Goal: Task Accomplishment & Management: Complete application form

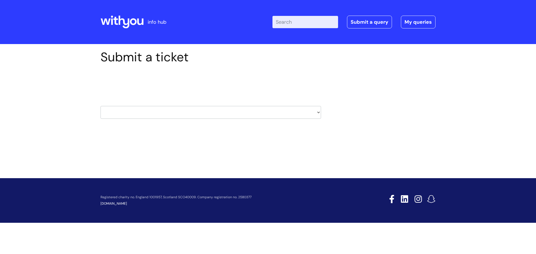
click at [163, 112] on select "HR / People IT and Support Clinical Drug Alerts Finance Accounts Data Support T…" at bounding box center [211, 112] width 221 height 13
select select "learning_and_development"
click at [101, 106] on select "HR / People IT and Support Clinical Drug Alerts Finance Accounts Data Support T…" at bounding box center [211, 112] width 221 height 13
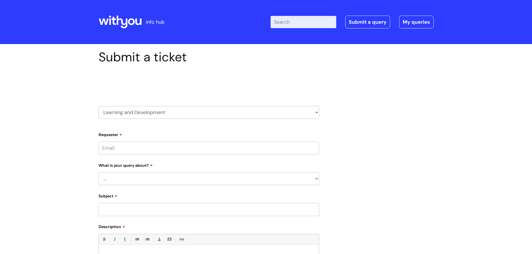
click at [160, 152] on input "Requester" at bounding box center [209, 148] width 221 height 13
type input "[EMAIL_ADDRESS][DOMAIN_NAME]"
click at [175, 177] on select "... Question about a training course or session booking Ask about apprenticeshi…" at bounding box center [209, 179] width 221 height 13
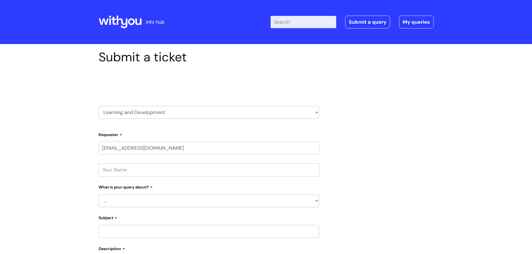
select select "Question about a training course or session booking"
click at [99, 195] on select "... Question about a training course or session booking Ask about apprenticeshi…" at bounding box center [209, 201] width 221 height 13
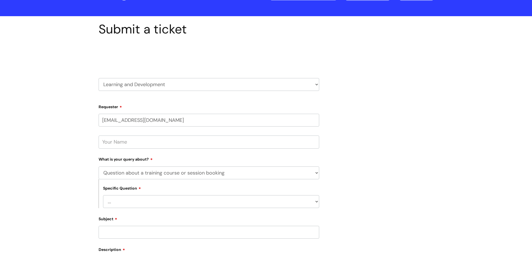
click at [164, 200] on select "... Training booking request Training dates/timetable Enquiry about a topic or …" at bounding box center [211, 201] width 216 height 13
select select "Assigned training clarification"
click at [103, 195] on select "... Training booking request Training dates/timetable Enquiry about a topic or …" at bounding box center [211, 201] width 216 height 13
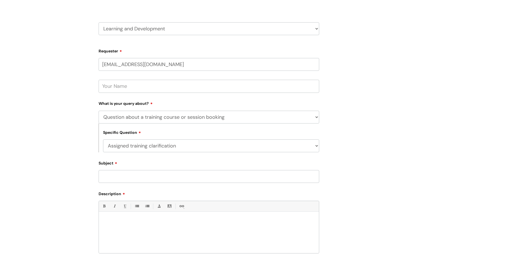
click at [156, 177] on input "Subject" at bounding box center [209, 176] width 221 height 13
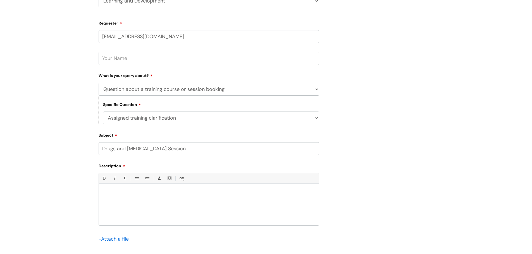
type input "Drugs and [MEDICAL_DATA] Session"
click at [173, 190] on div at bounding box center [209, 206] width 220 height 39
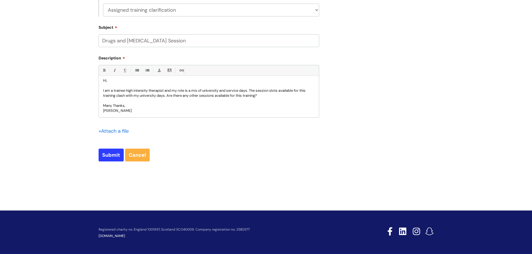
scroll to position [221, 0]
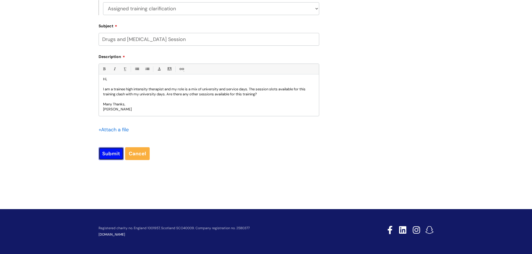
click at [108, 151] on input "Submit" at bounding box center [111, 153] width 25 height 13
type input "Please Wait..."
